Goal: Task Accomplishment & Management: Manage account settings

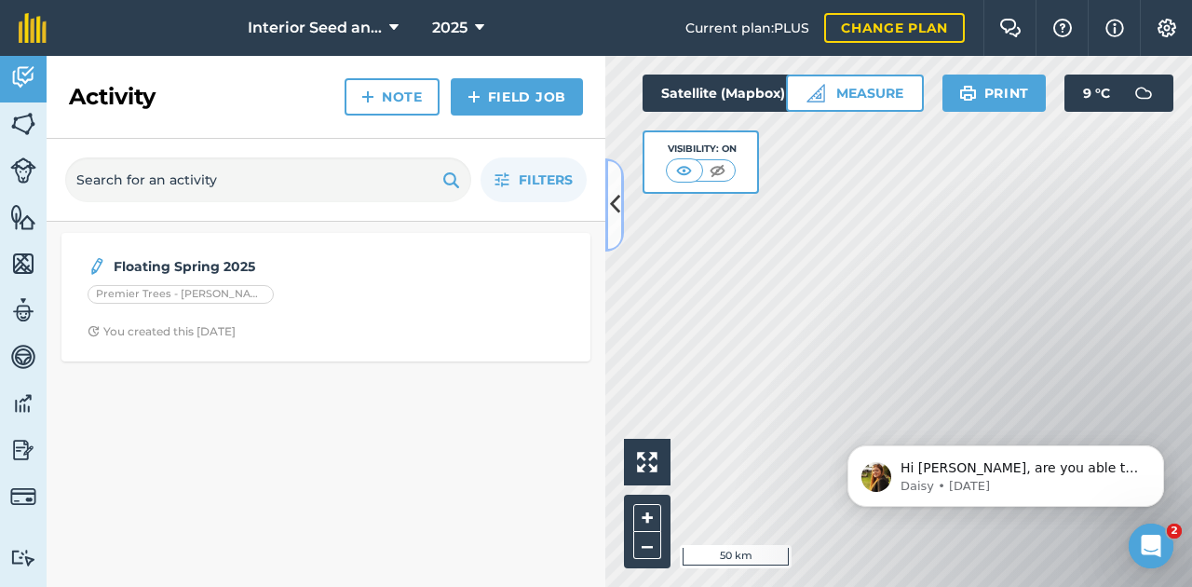
click at [594, 199] on icon at bounding box center [615, 204] width 10 height 33
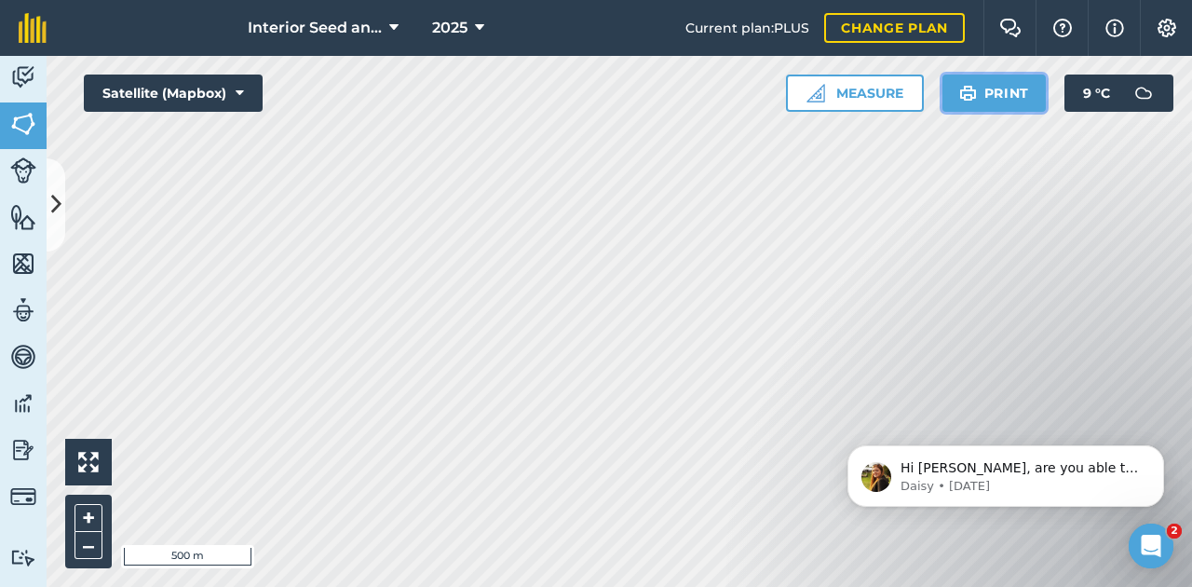
drag, startPoint x: 995, startPoint y: 92, endPoint x: 140, endPoint y: 97, distance: 855.6
click at [594, 92] on button "Print" at bounding box center [994, 92] width 104 height 37
click at [594, 94] on button "Print" at bounding box center [994, 92] width 104 height 37
click at [240, 89] on icon at bounding box center [240, 93] width 8 height 19
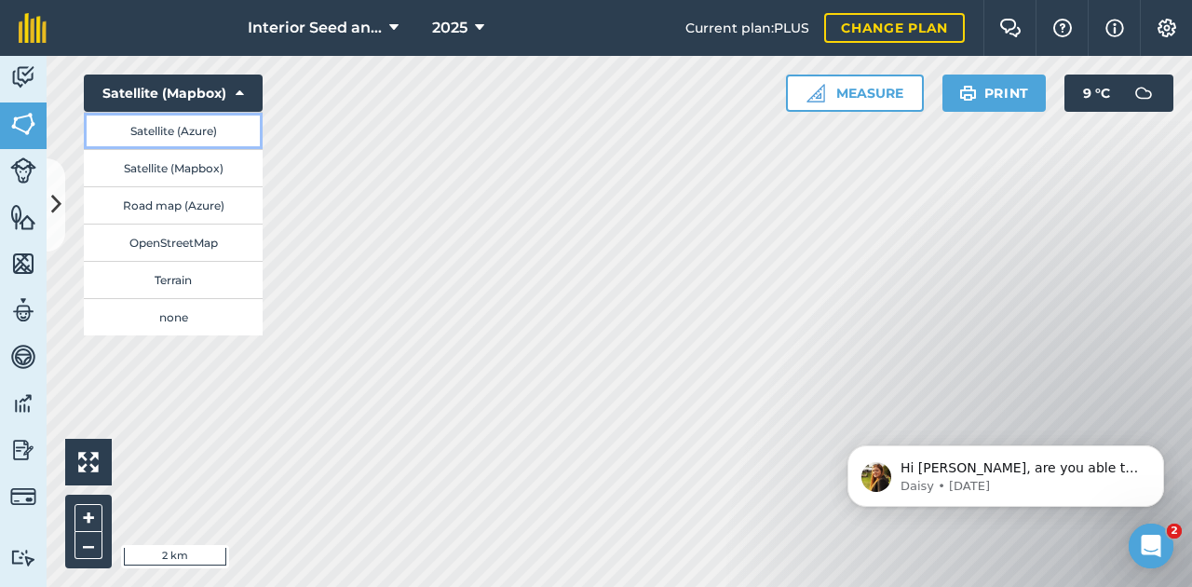
click at [214, 133] on button "Satellite (Azure)" at bounding box center [173, 130] width 179 height 37
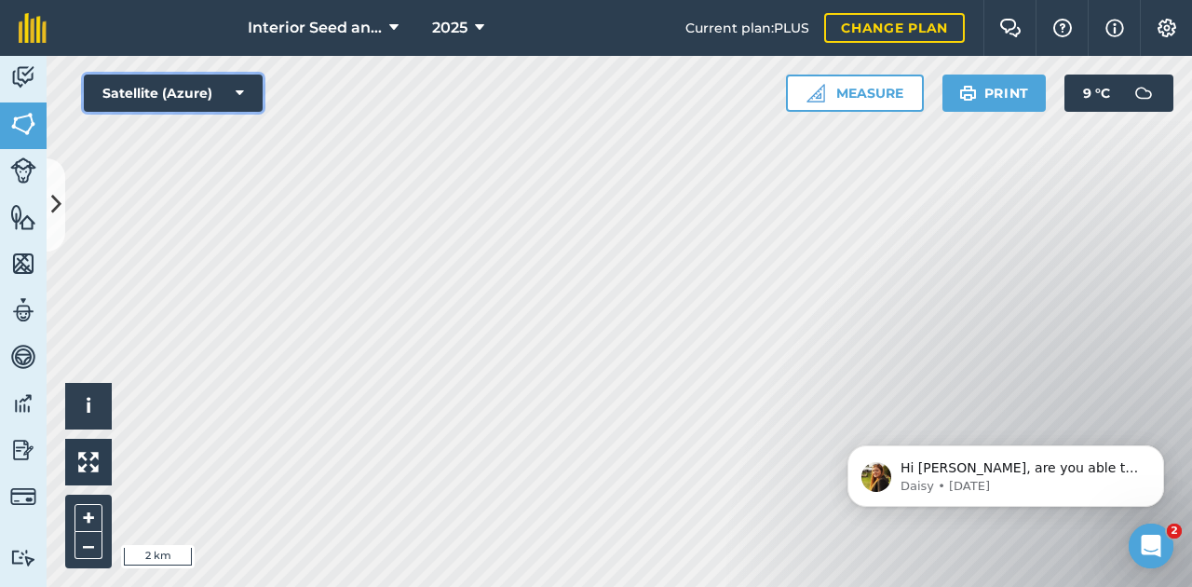
click at [236, 92] on icon at bounding box center [240, 93] width 8 height 19
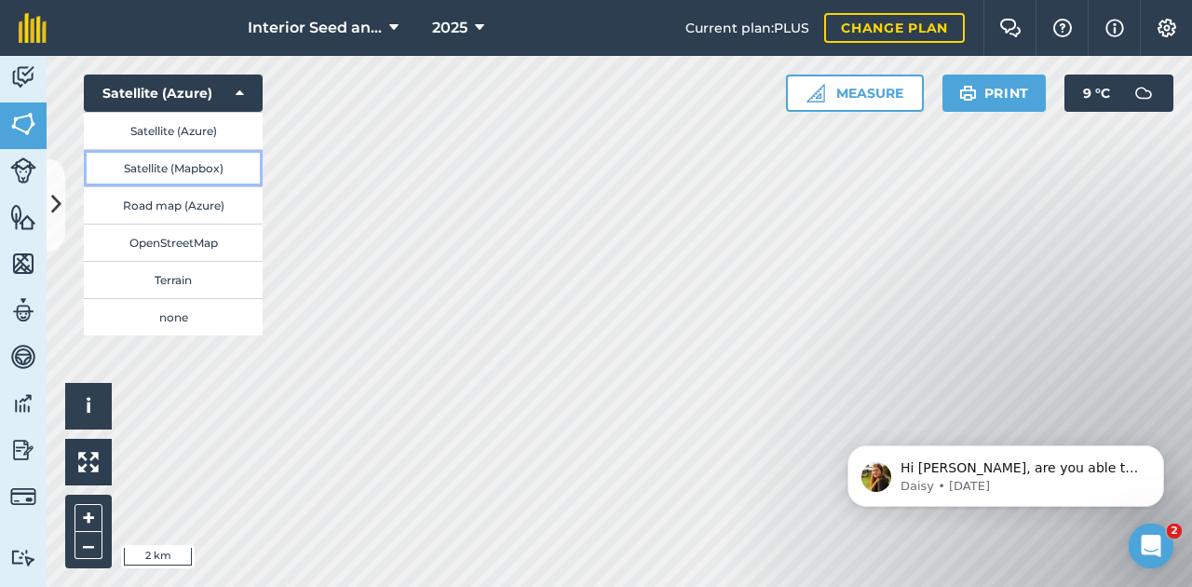
click at [208, 168] on button "Satellite (Mapbox)" at bounding box center [173, 167] width 179 height 37
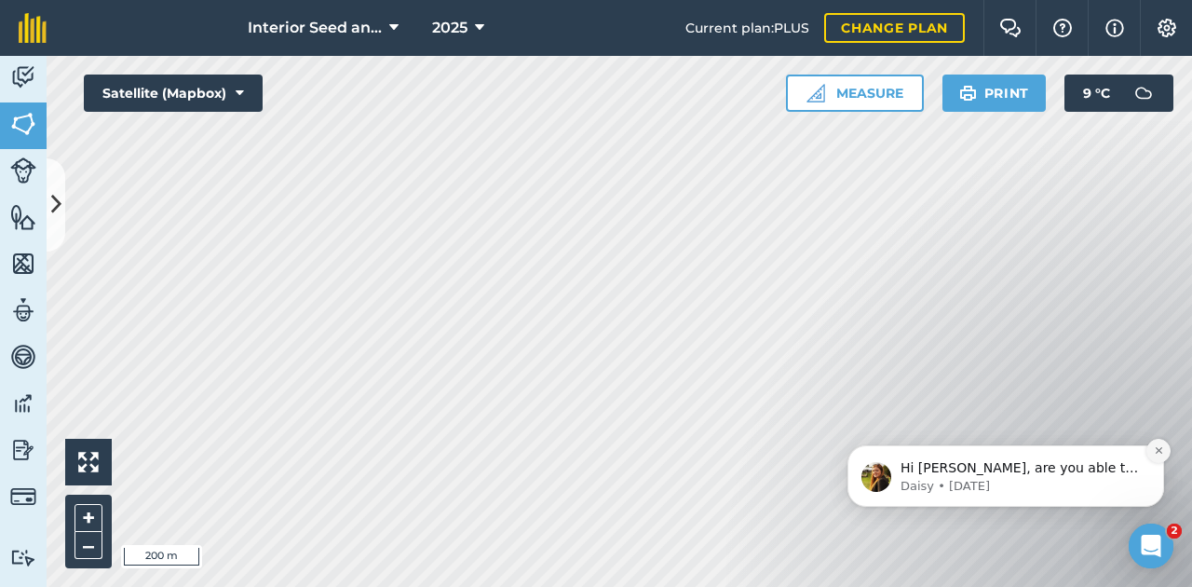
click at [594, 452] on icon "Dismiss notification" at bounding box center [1157, 450] width 7 height 7
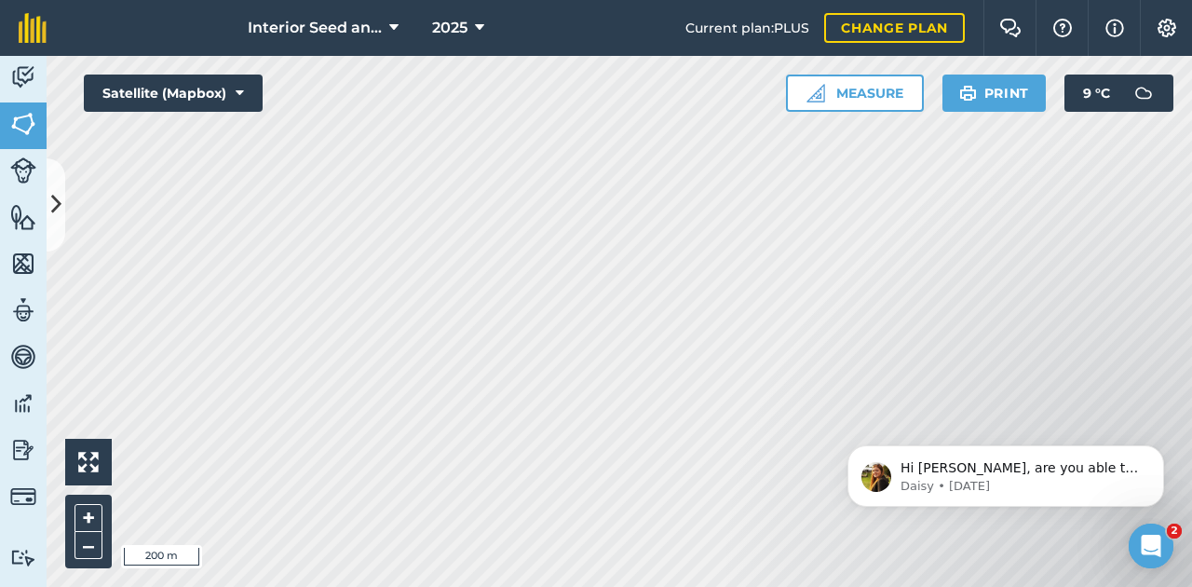
click at [594, 452] on icon "Dismiss notification" at bounding box center [1158, 451] width 6 height 6
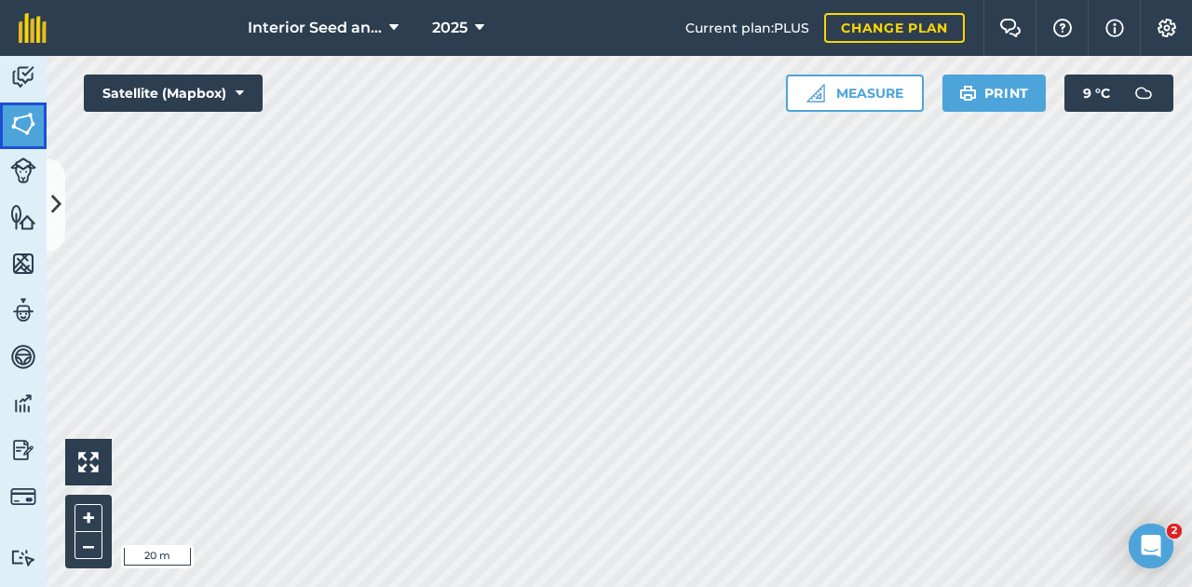
click at [16, 117] on img at bounding box center [23, 124] width 26 height 28
click at [52, 207] on icon at bounding box center [56, 204] width 10 height 33
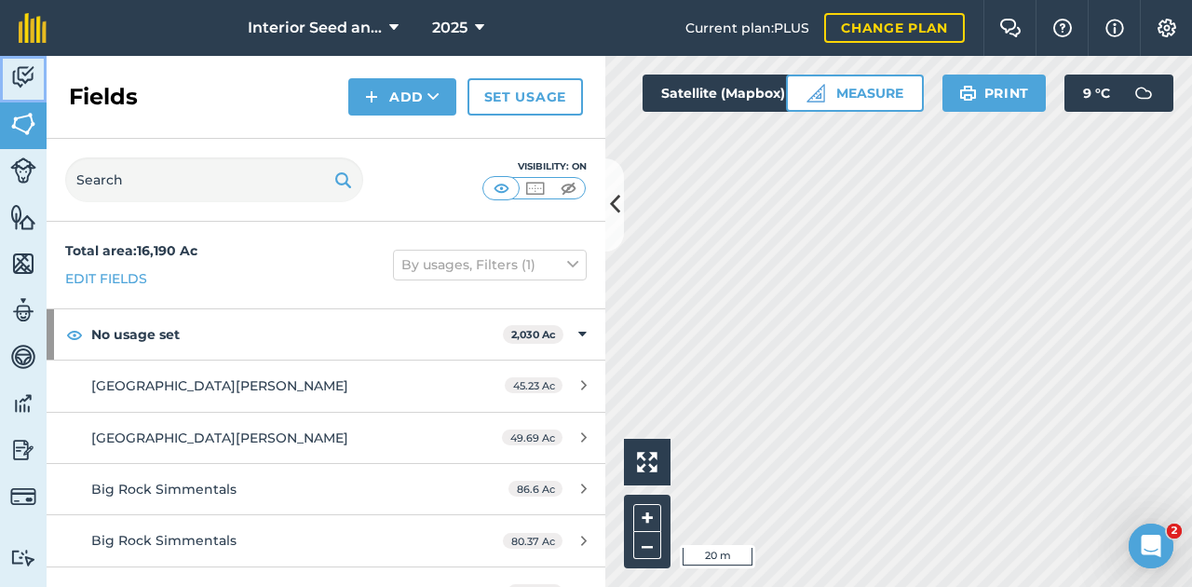
click at [26, 71] on img at bounding box center [23, 77] width 26 height 28
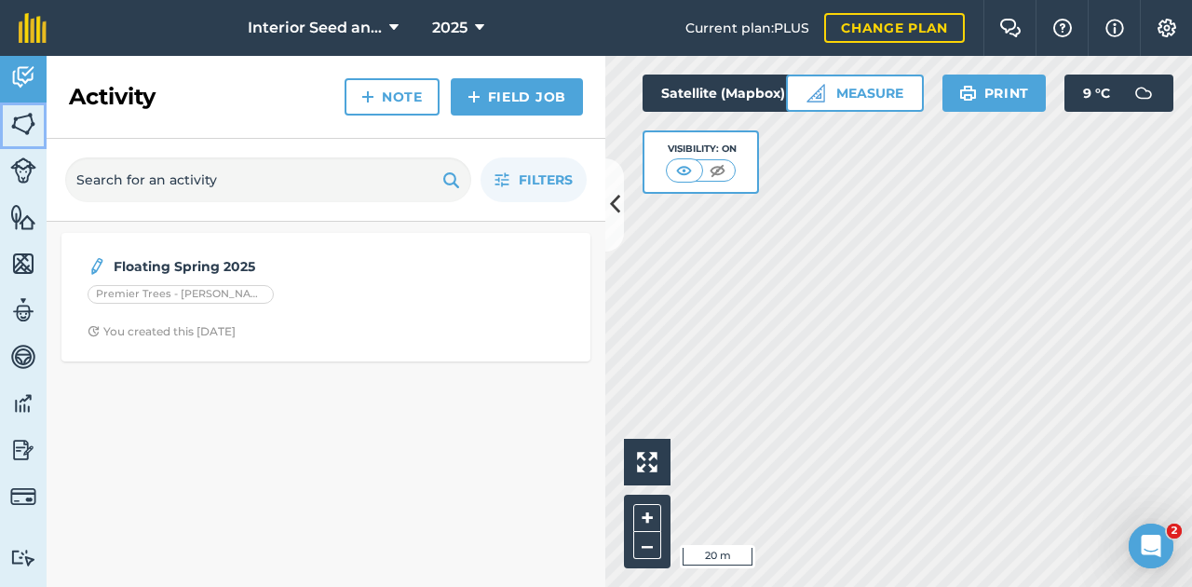
click at [22, 121] on img at bounding box center [23, 124] width 26 height 28
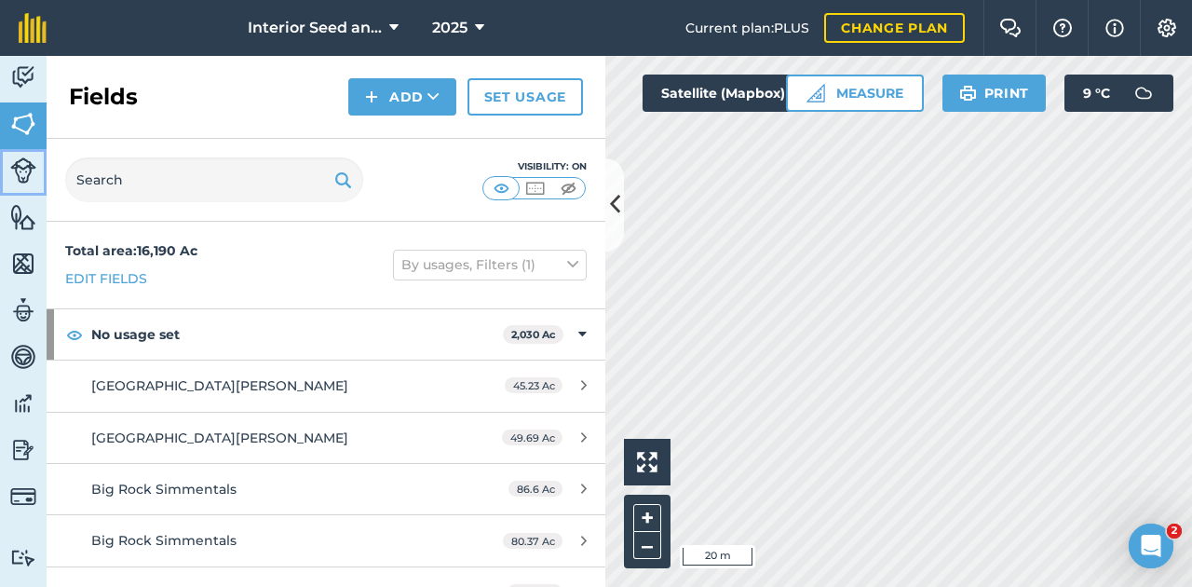
click at [27, 169] on img at bounding box center [23, 170] width 26 height 26
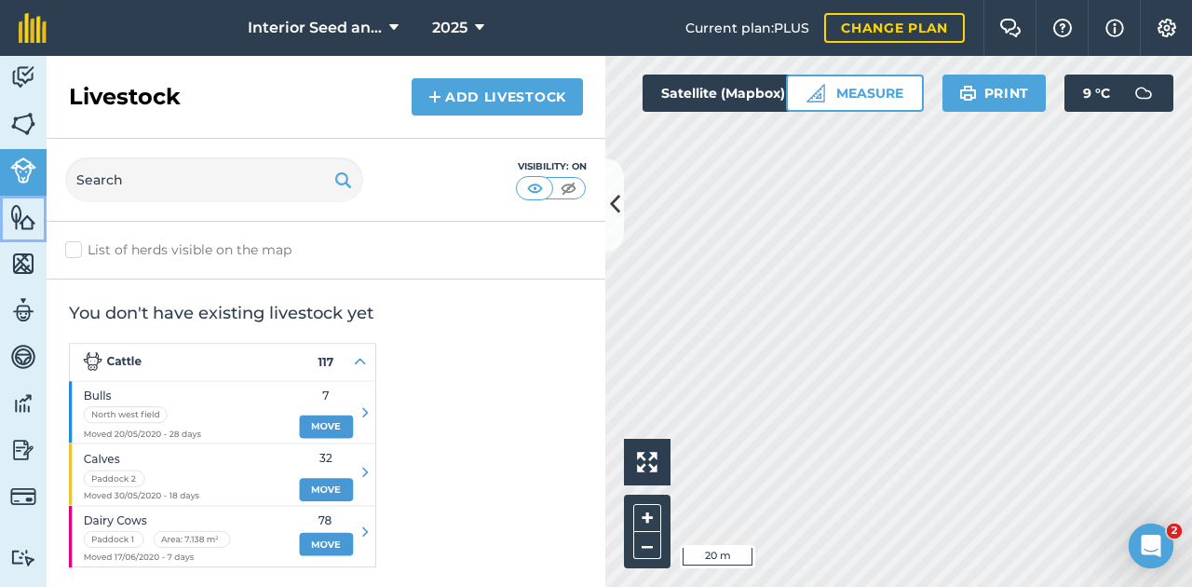
click at [20, 220] on img at bounding box center [23, 217] width 26 height 28
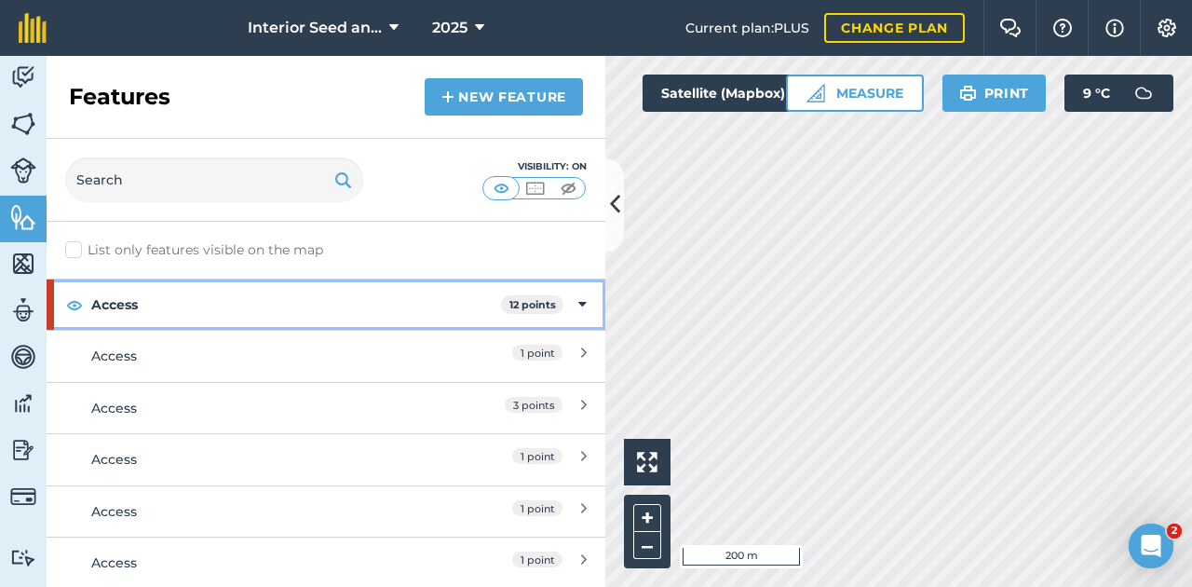
click at [98, 300] on strong "Access" at bounding box center [296, 304] width 410 height 50
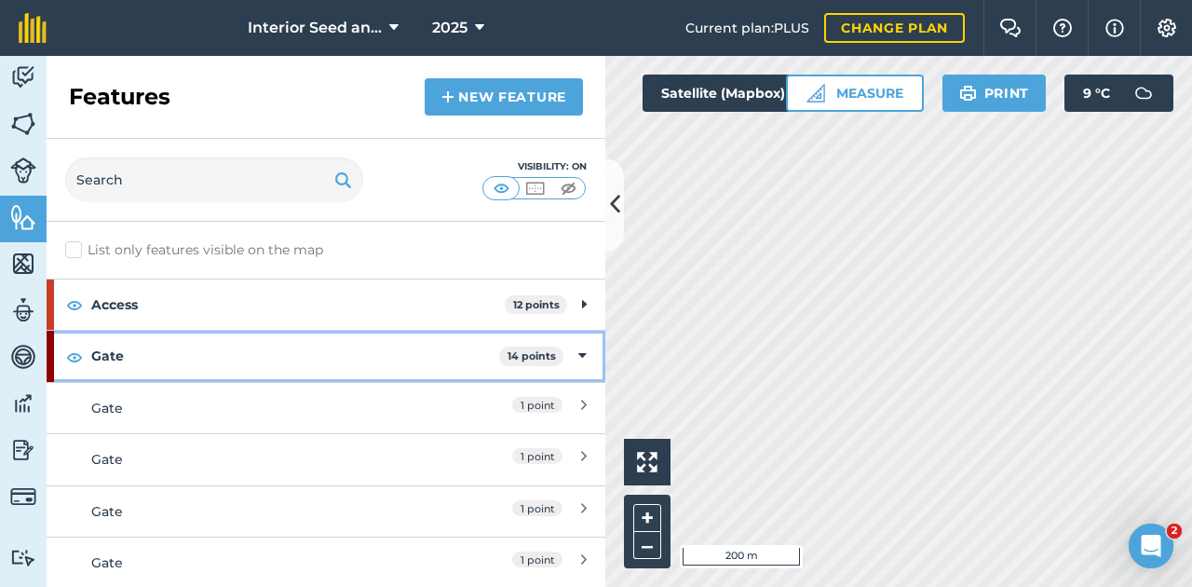
click at [88, 352] on div "Gate 14 points" at bounding box center [326, 355] width 559 height 50
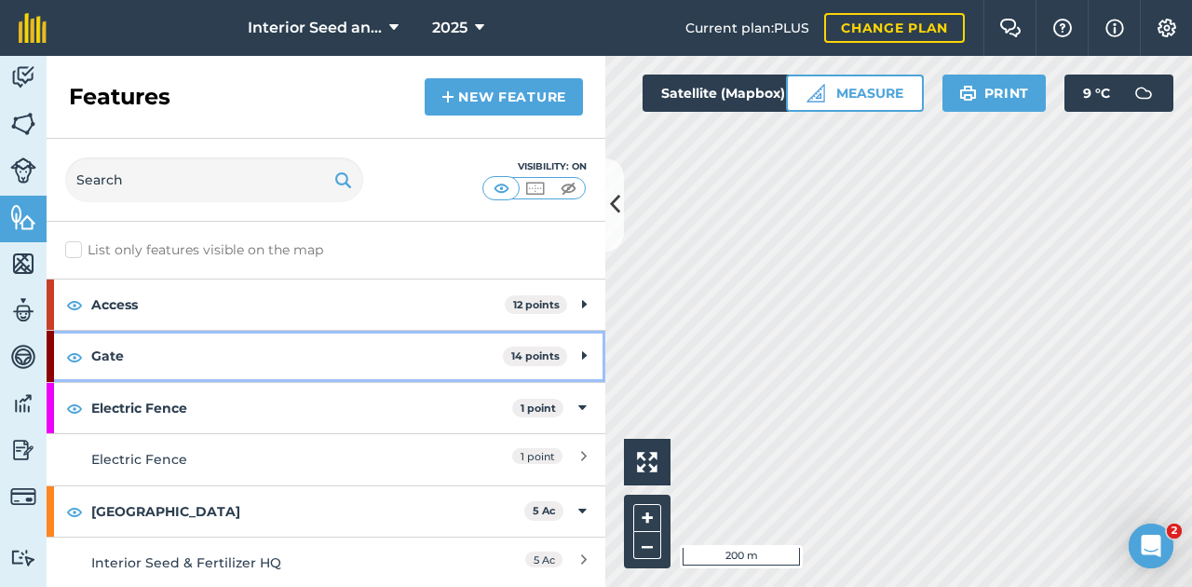
click at [582, 353] on icon at bounding box center [584, 355] width 5 height 20
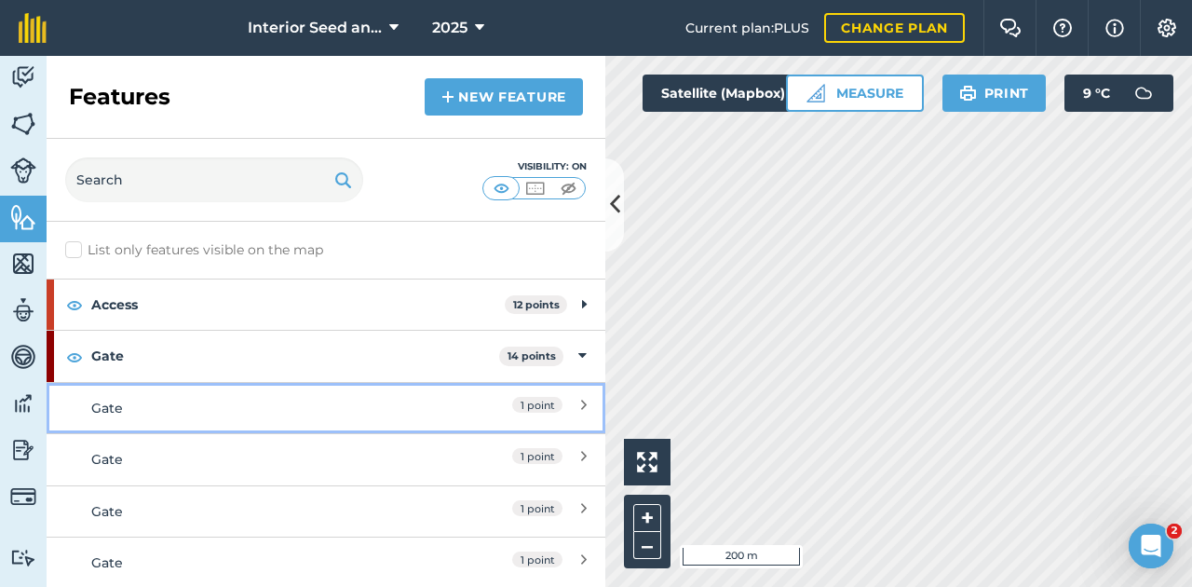
click at [570, 400] on div "1 point" at bounding box center [504, 408] width 165 height 20
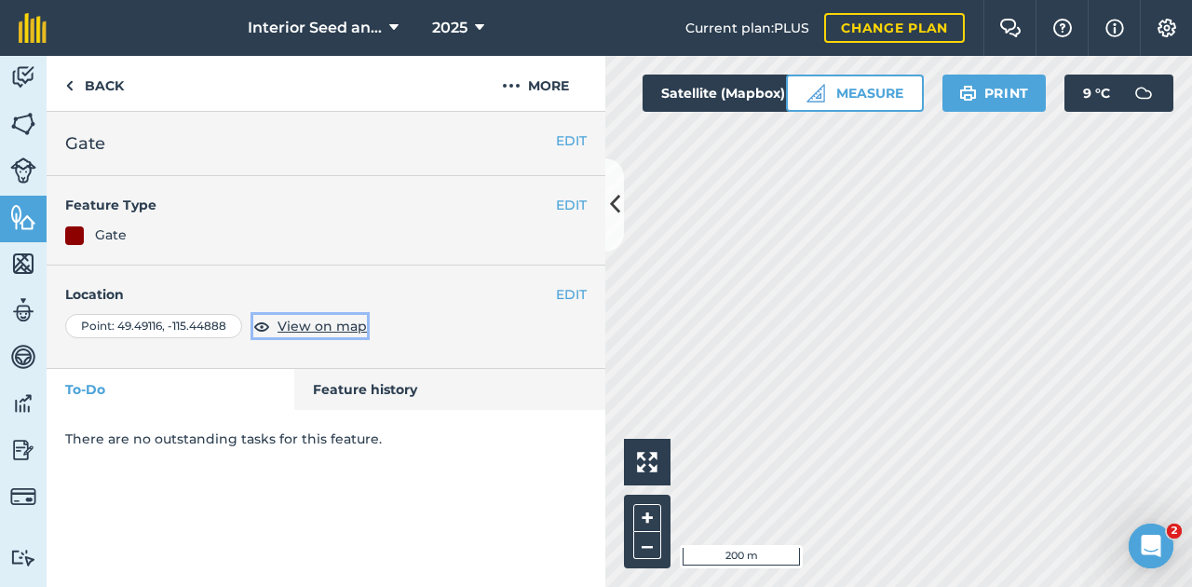
click at [307, 324] on span "View on map" at bounding box center [321, 326] width 89 height 20
click at [579, 290] on button "EDIT" at bounding box center [571, 294] width 31 height 20
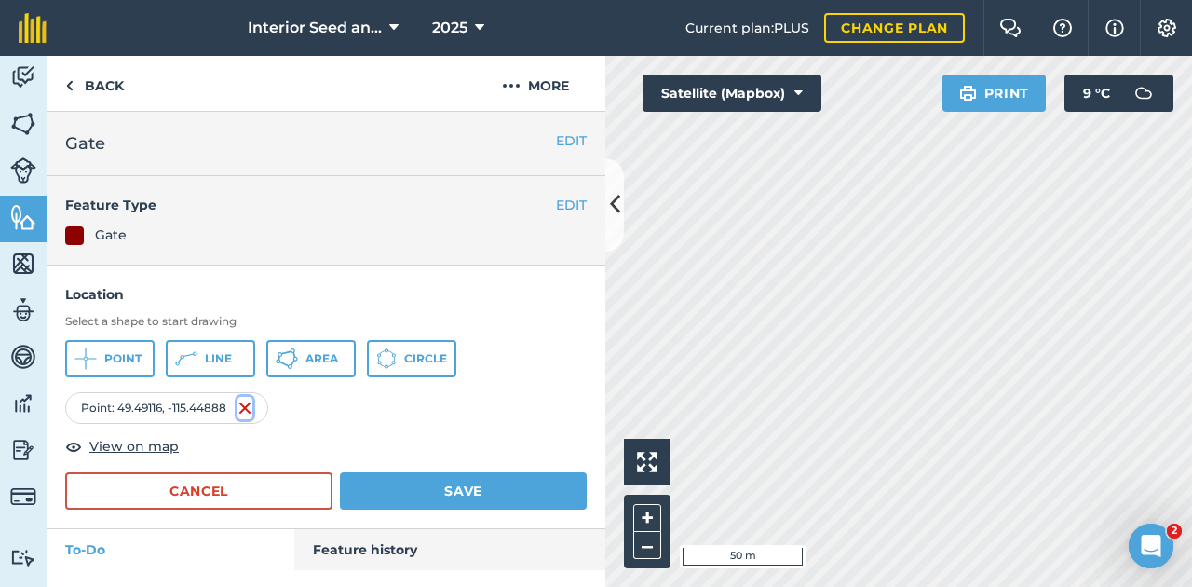
click at [244, 407] on img at bounding box center [244, 408] width 15 height 22
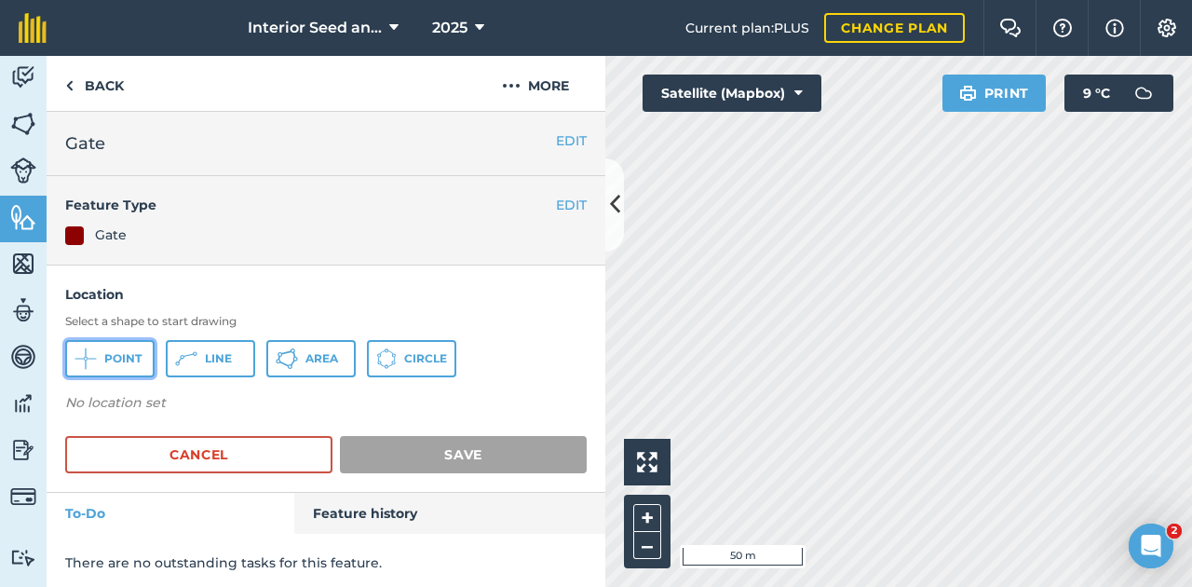
click at [119, 351] on span "Point" at bounding box center [122, 358] width 37 height 15
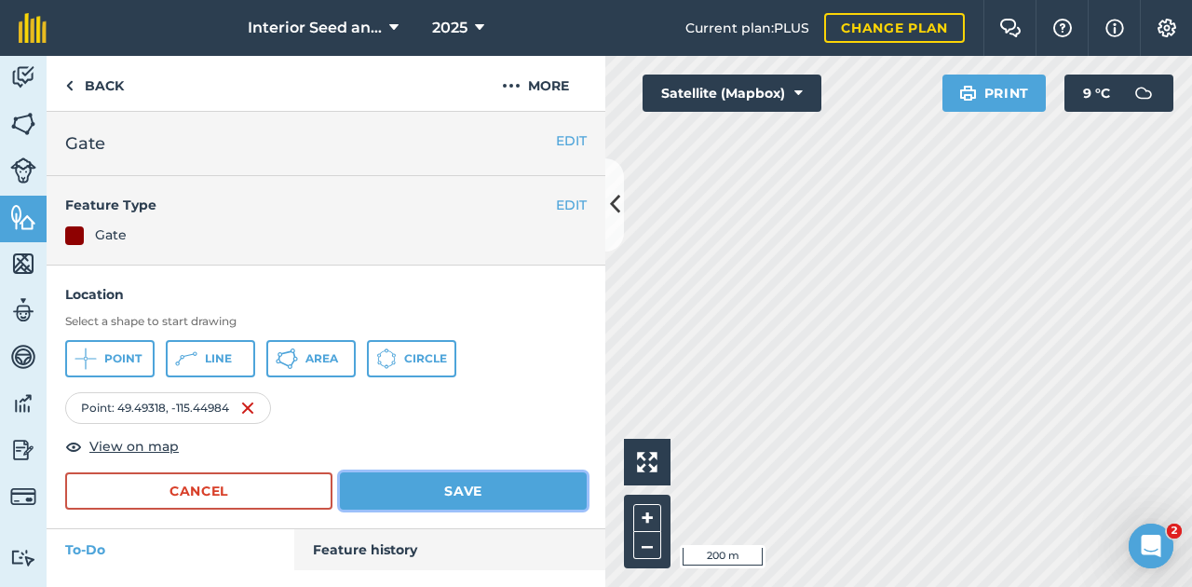
click at [494, 488] on button "Save" at bounding box center [463, 490] width 247 height 37
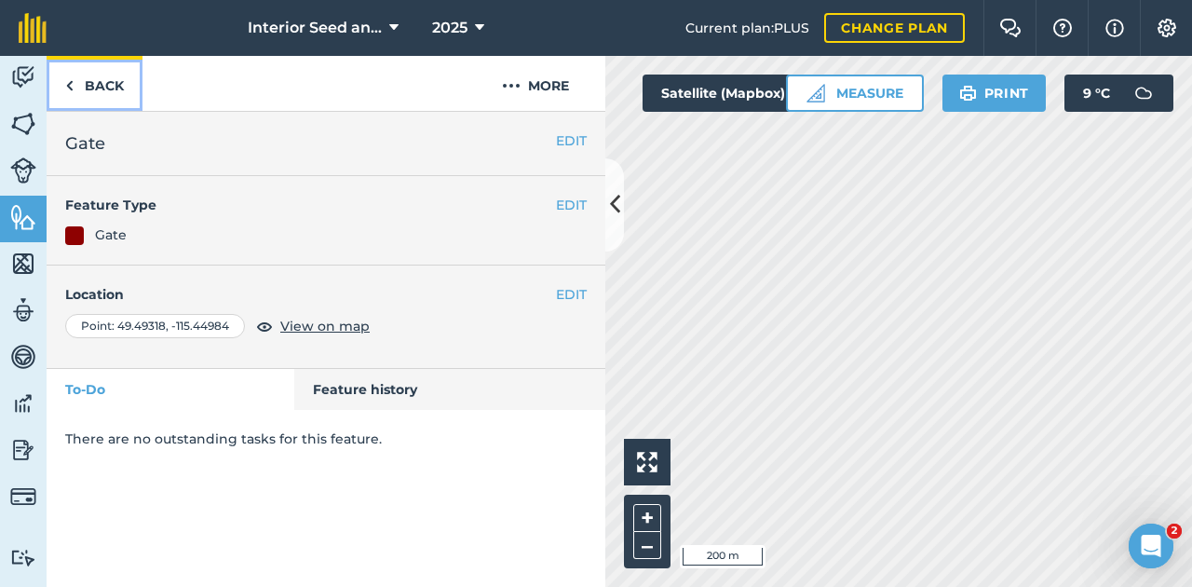
click at [69, 86] on img at bounding box center [69, 85] width 8 height 22
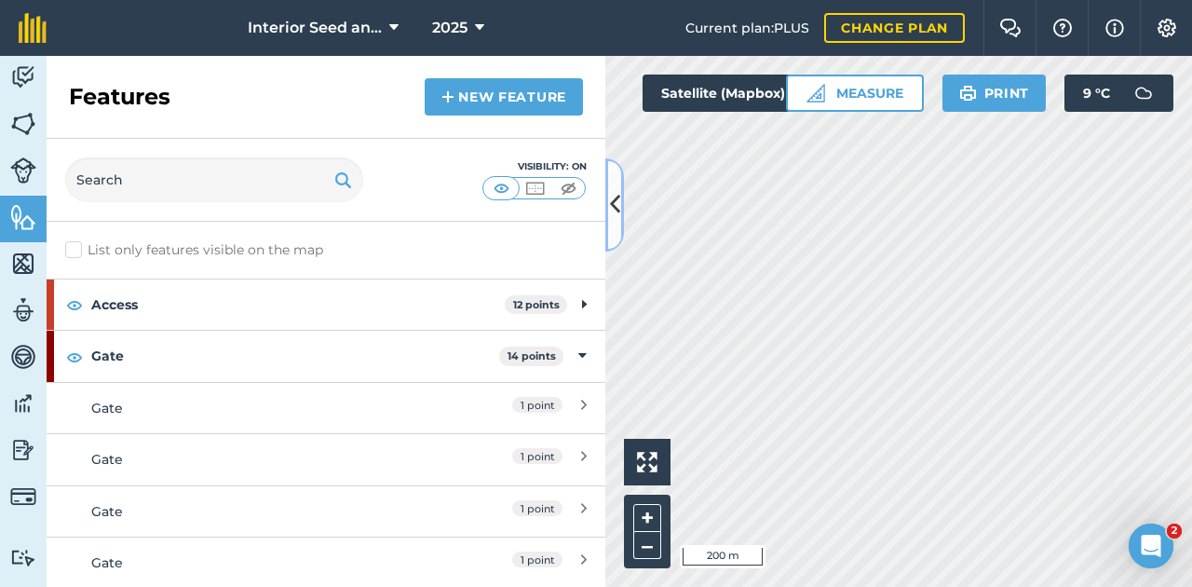
click at [594, 199] on icon at bounding box center [615, 204] width 10 height 33
